Goal: Find specific page/section: Find specific page/section

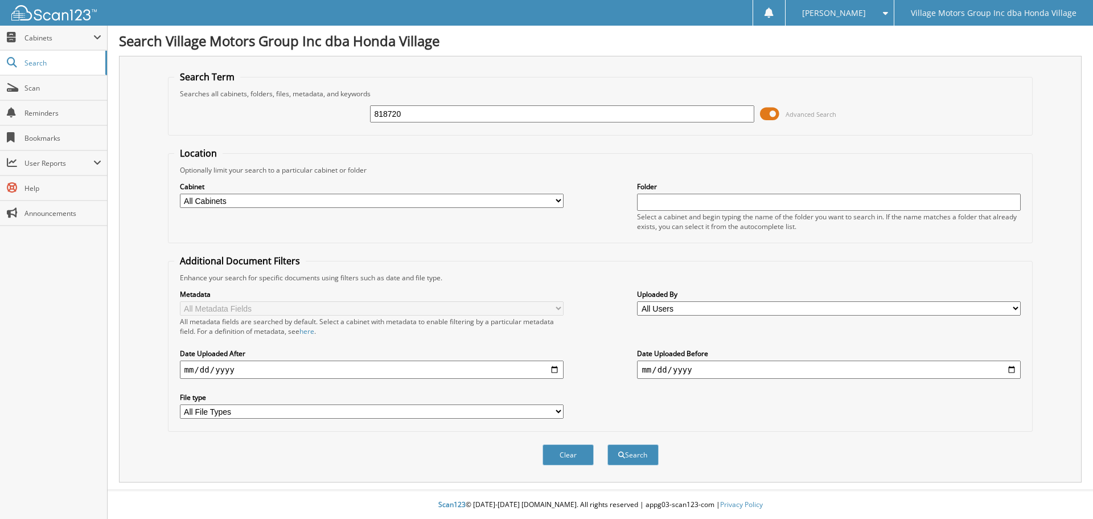
type input "818720"
click at [607, 444] on button "Search" at bounding box center [632, 454] width 51 height 21
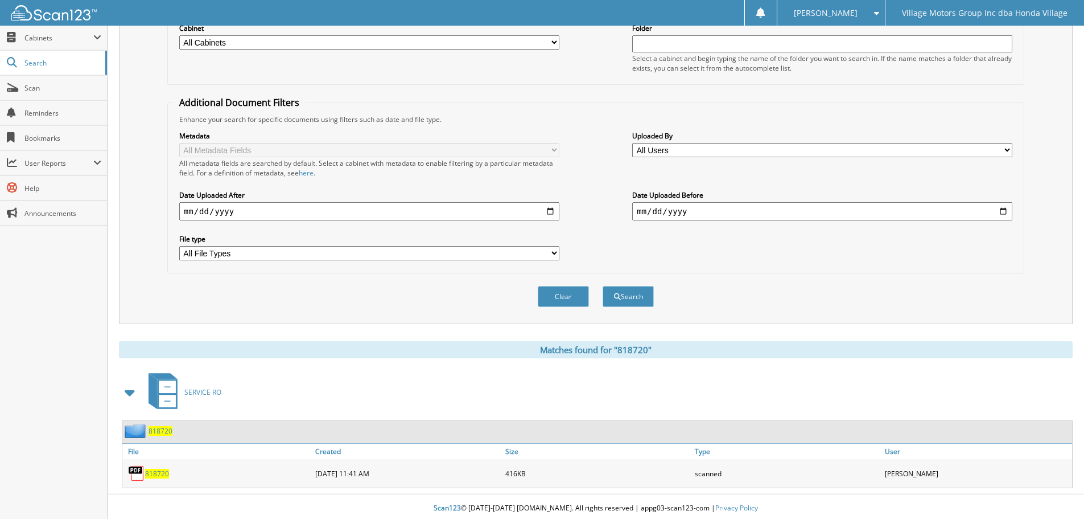
scroll to position [162, 0]
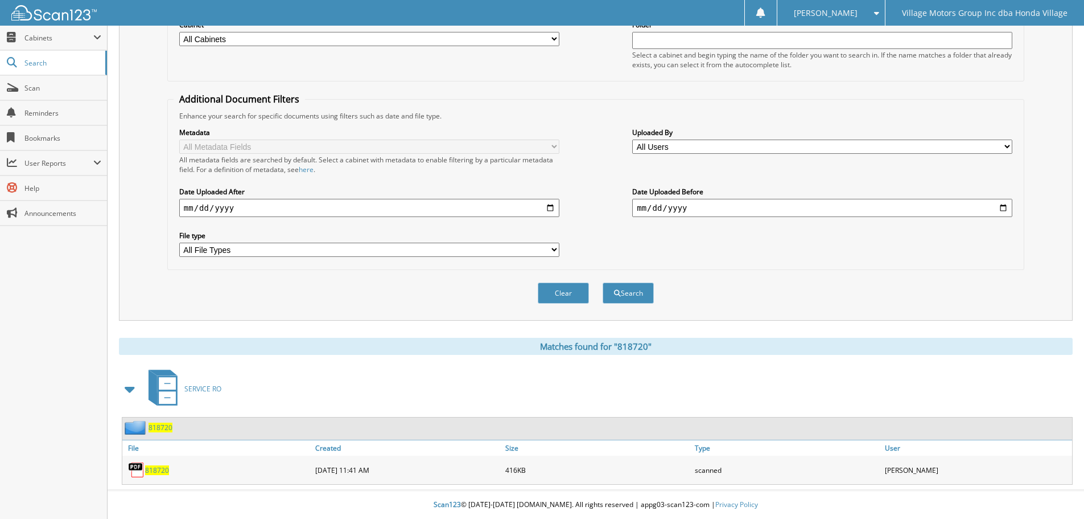
click at [165, 470] on span "818720" at bounding box center [157, 470] width 24 height 10
click at [56, 58] on span "Search" at bounding box center [61, 63] width 75 height 10
